Goal: Information Seeking & Learning: Learn about a topic

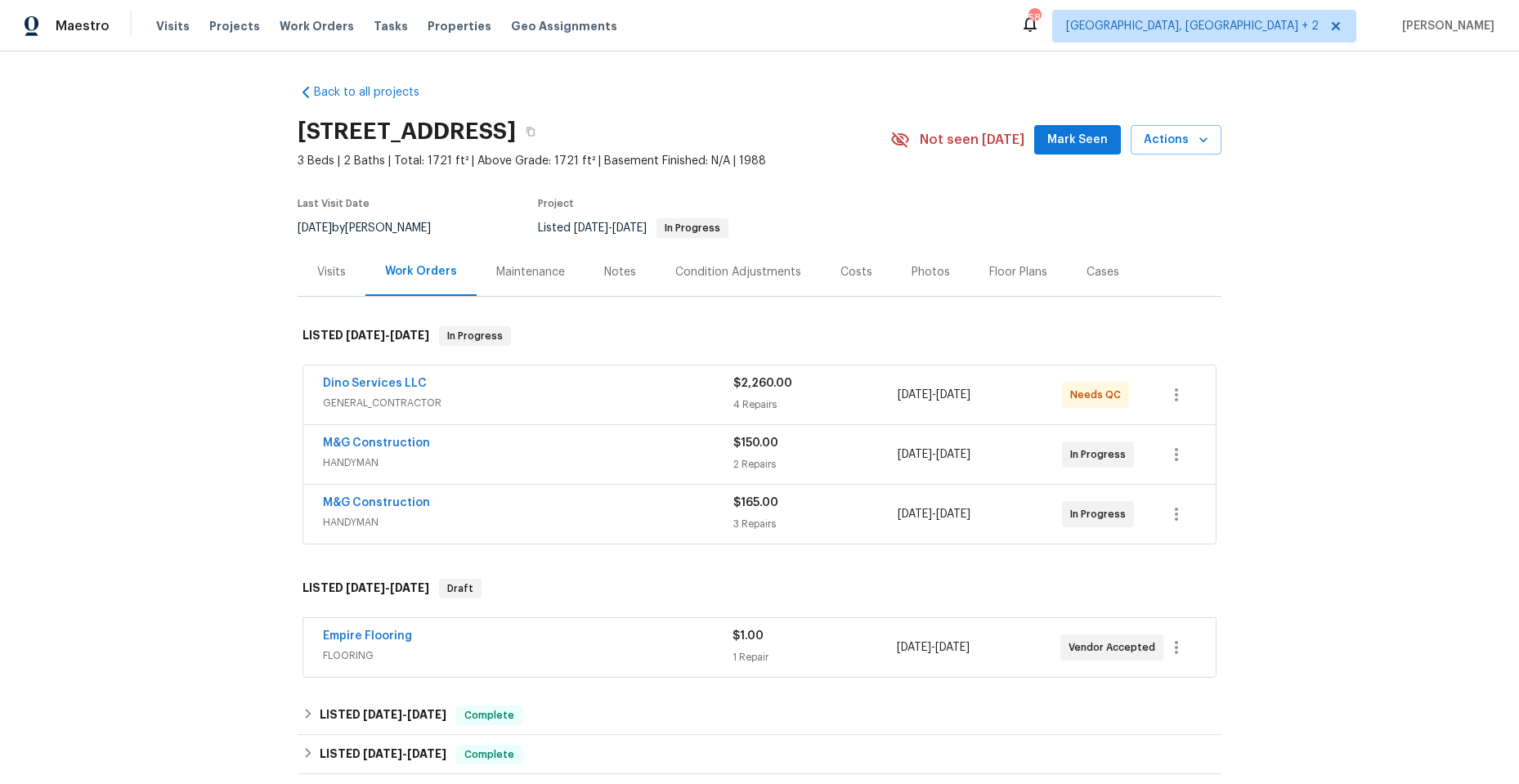
click at [536, 387] on div "Dino Services LLC" at bounding box center [528, 385] width 411 height 20
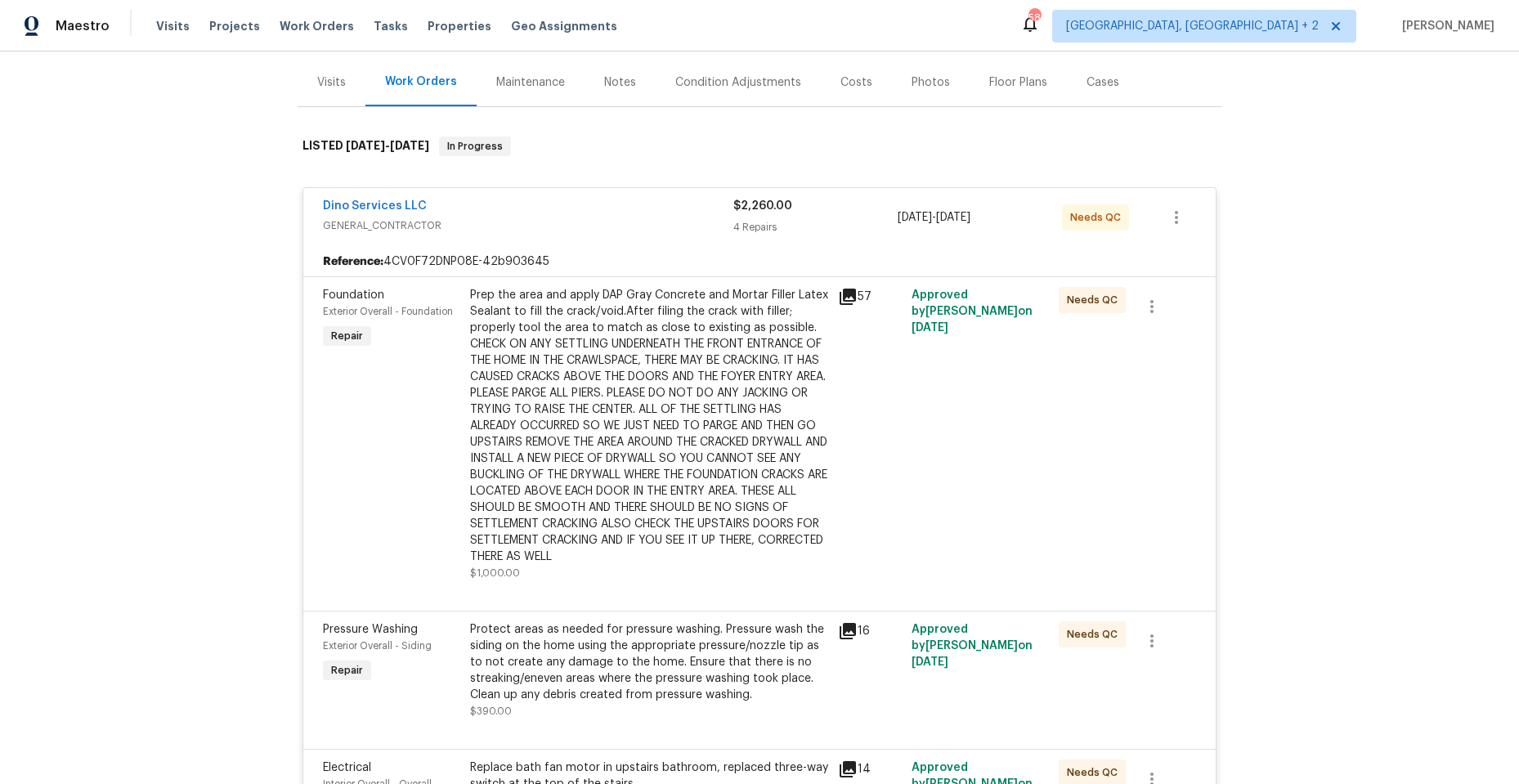
scroll to position [245, 0]
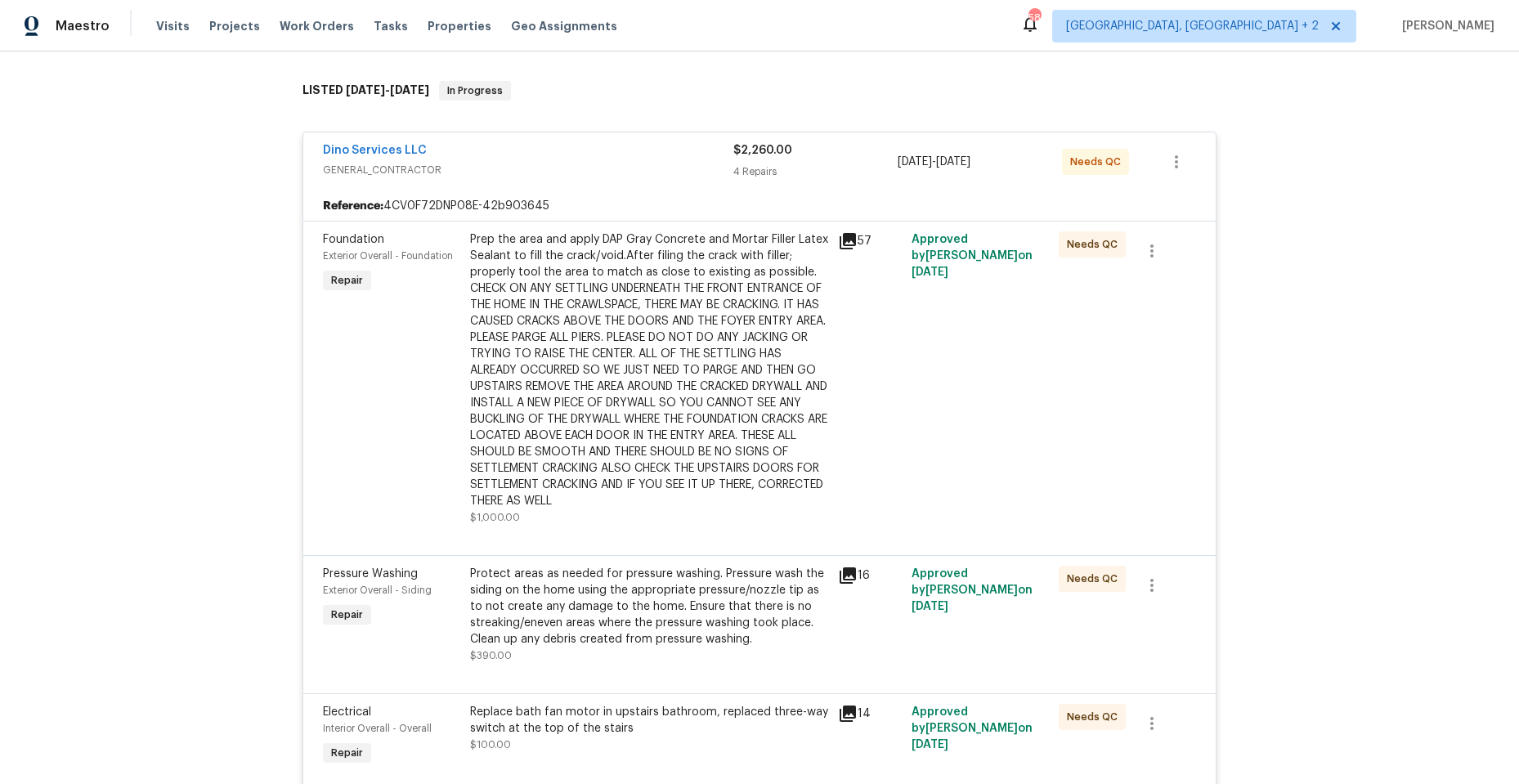
click at [669, 158] on div "Dino Services LLC" at bounding box center [528, 152] width 411 height 20
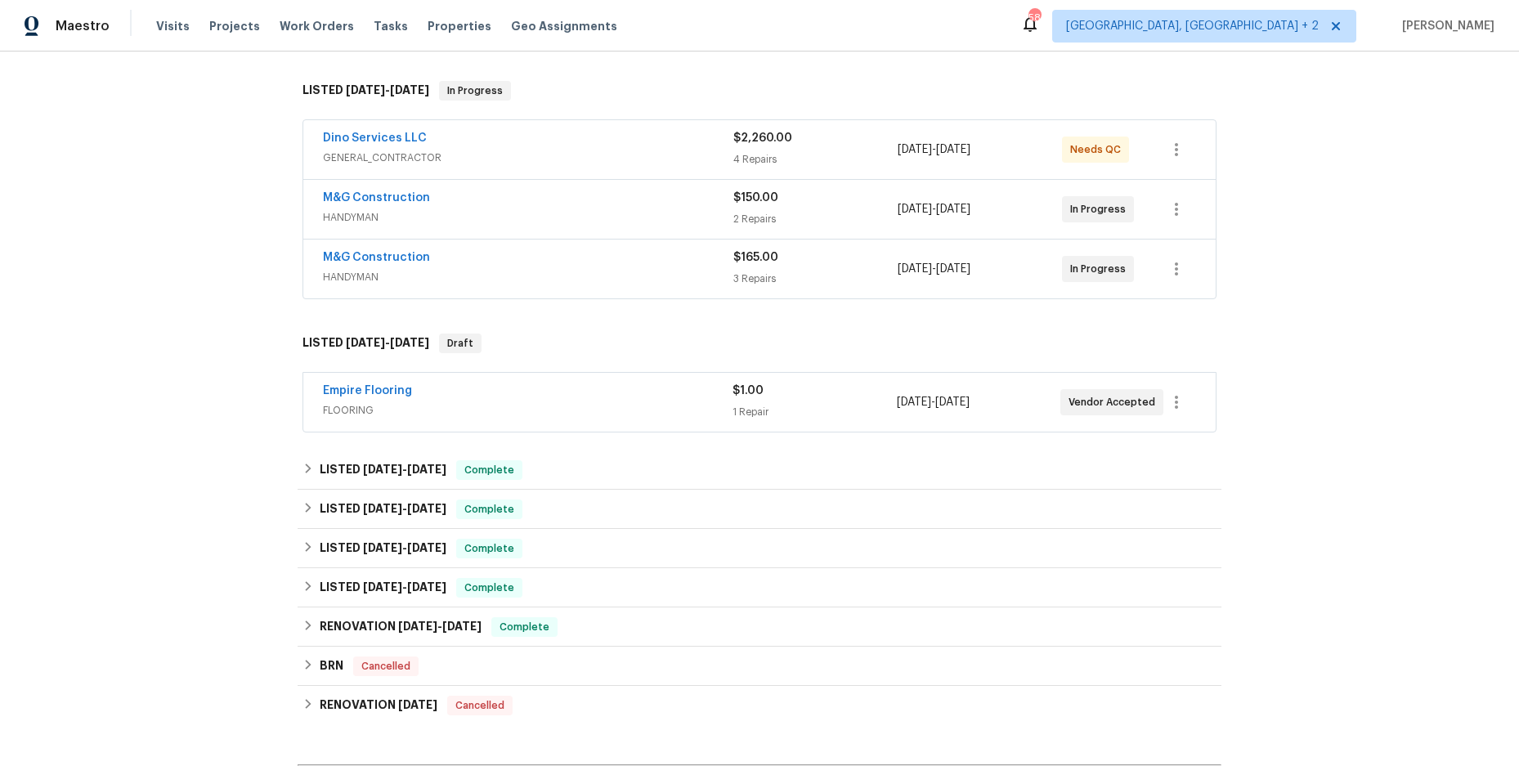
click at [669, 158] on span "GENERAL_CONTRACTOR" at bounding box center [528, 158] width 411 height 17
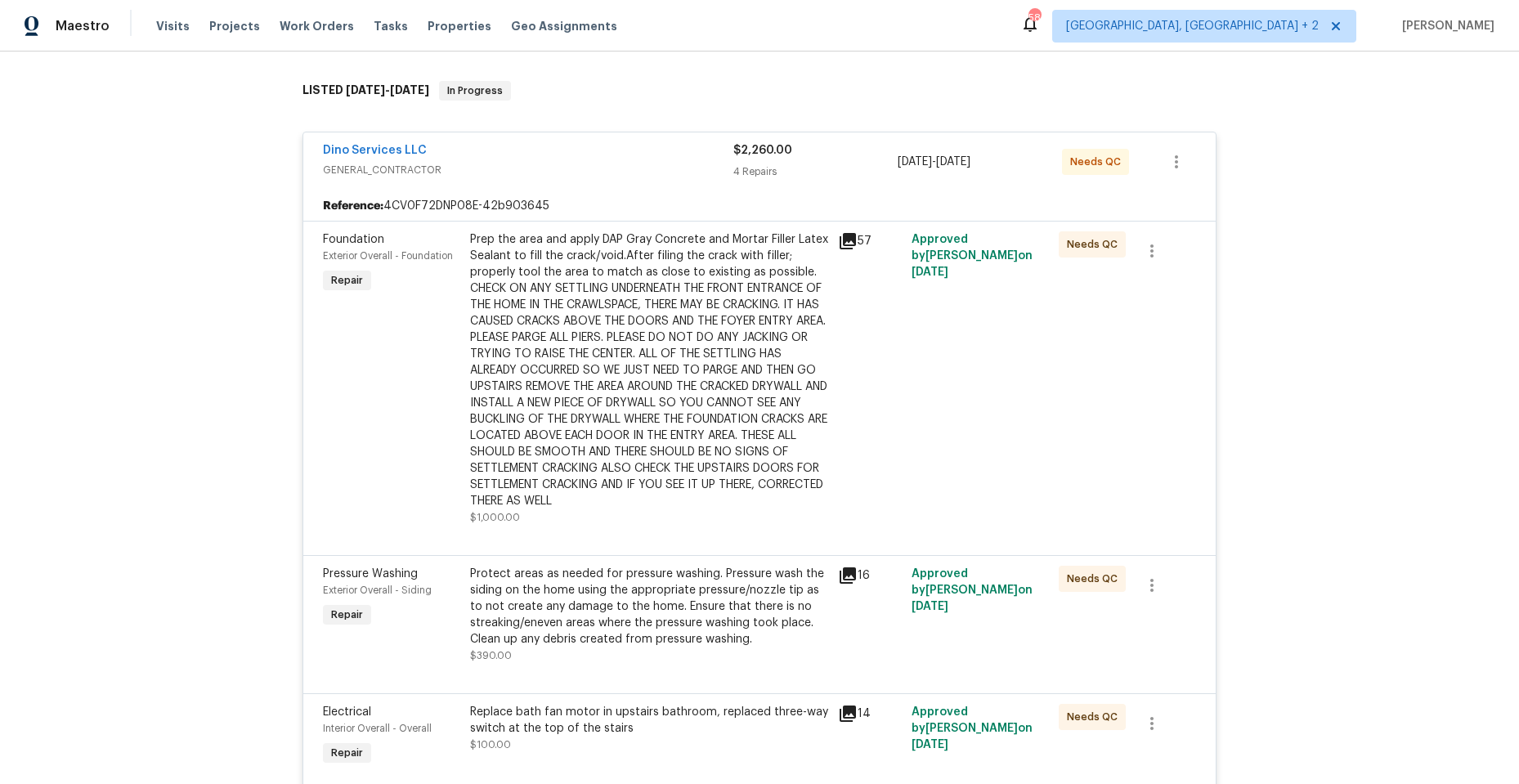
click at [848, 233] on icon at bounding box center [848, 241] width 17 height 17
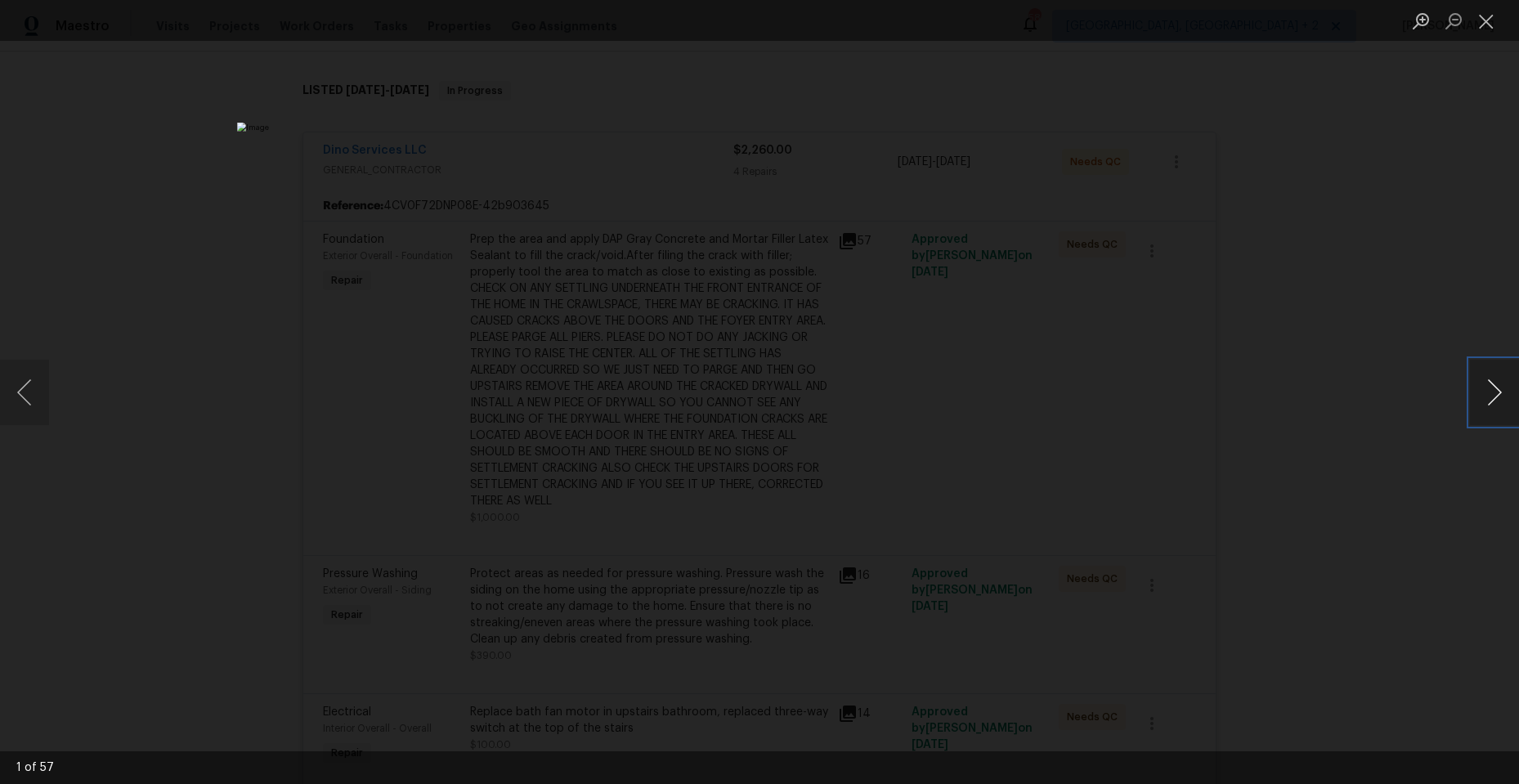
click at [1499, 382] on button "Next image" at bounding box center [1494, 392] width 49 height 65
click at [1486, 382] on button "Next image" at bounding box center [1494, 392] width 49 height 65
click at [1488, 379] on button "Next image" at bounding box center [1494, 392] width 49 height 65
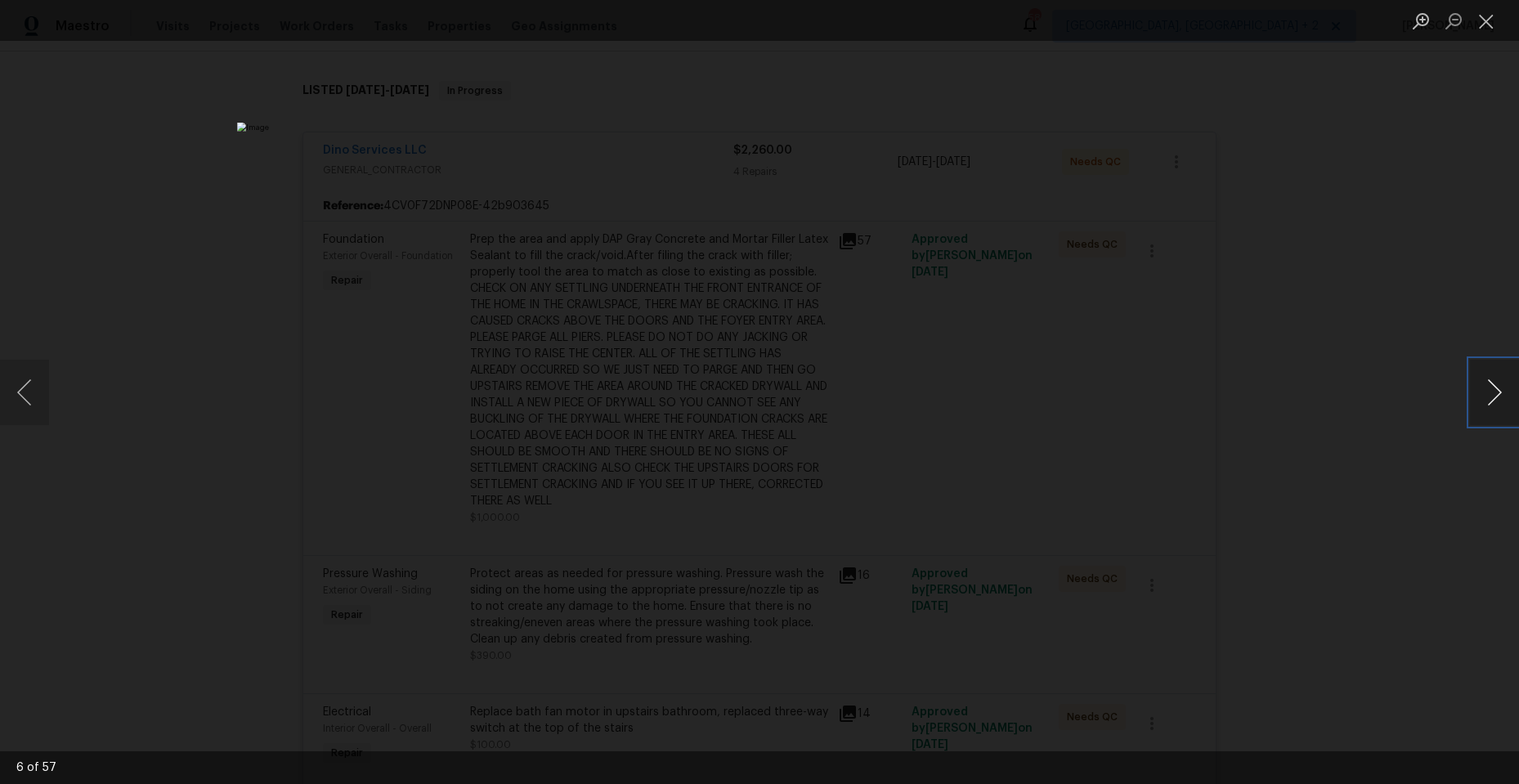
click at [1486, 378] on button "Next image" at bounding box center [1494, 392] width 49 height 65
click at [1483, 374] on button "Next image" at bounding box center [1494, 392] width 49 height 65
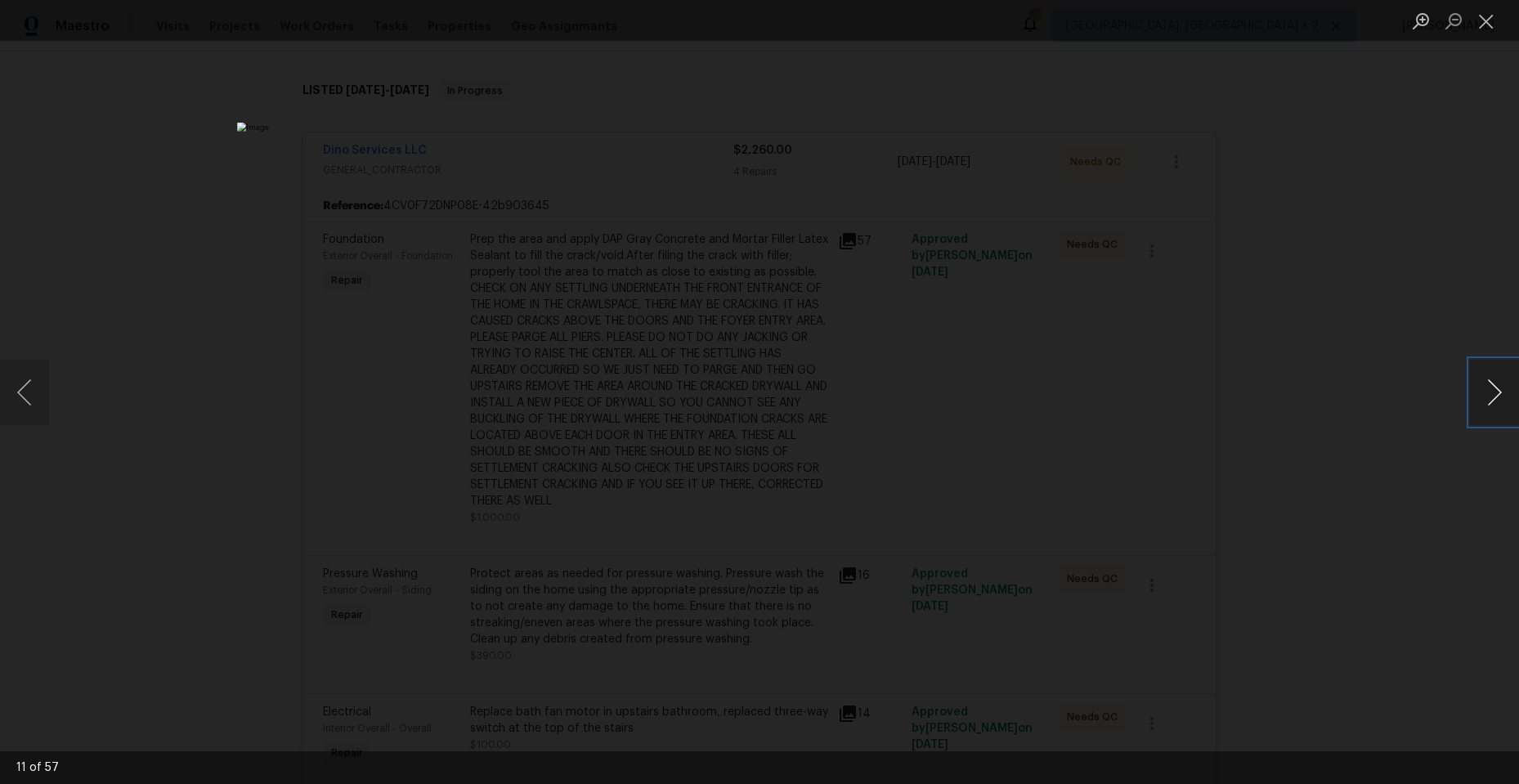
click at [1497, 392] on button "Next image" at bounding box center [1494, 392] width 49 height 65
click at [1495, 389] on button "Next image" at bounding box center [1494, 392] width 49 height 65
